Goal: Task Accomplishment & Management: Manage account settings

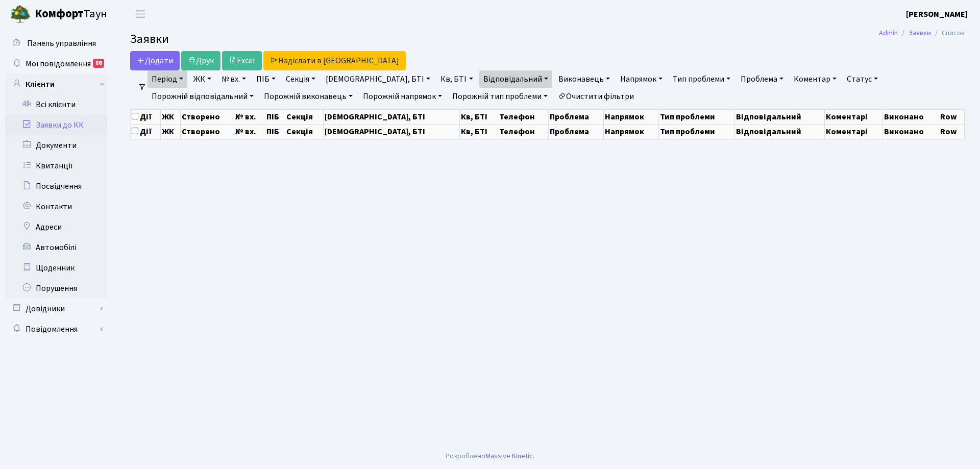
select select "25"
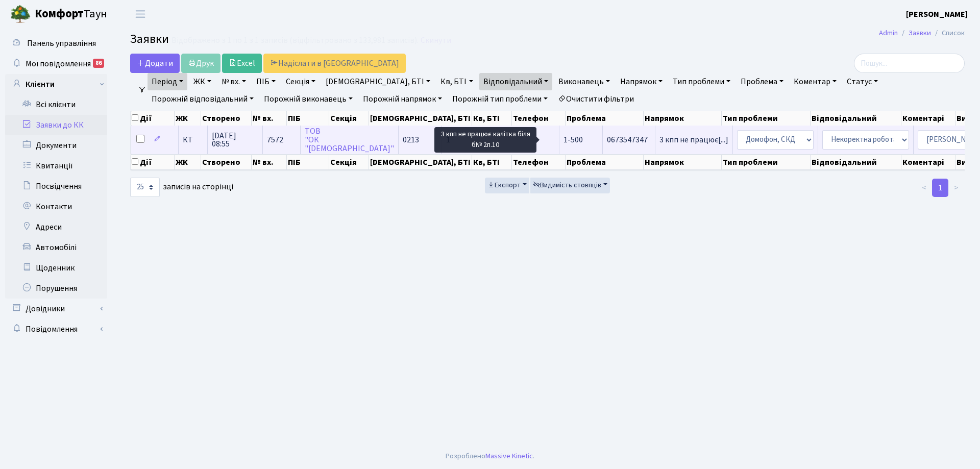
click at [660, 140] on span "3 кпп не працює[...]" at bounding box center [694, 139] width 69 height 11
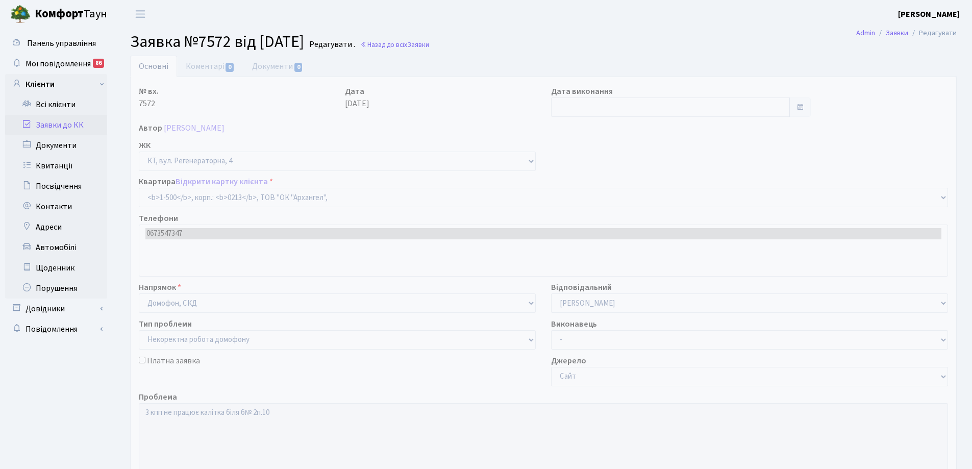
select select "16285"
select select "38"
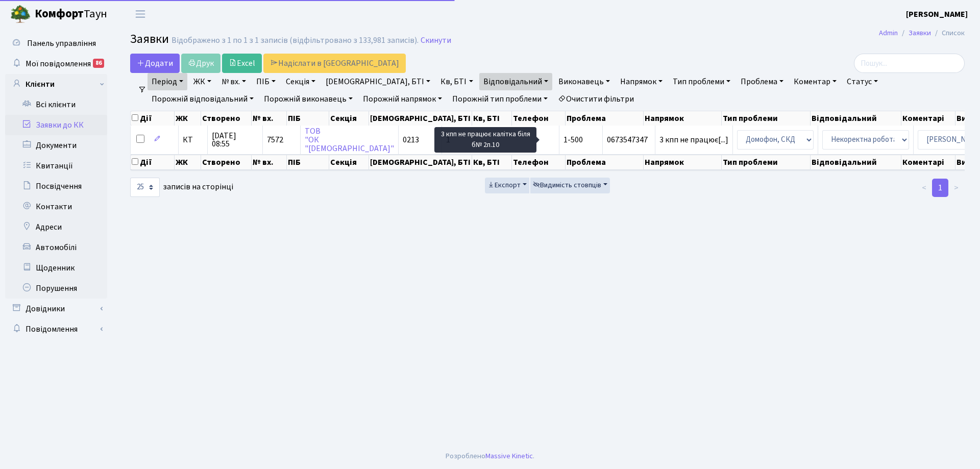
select select "25"
